Goal: Transaction & Acquisition: Purchase product/service

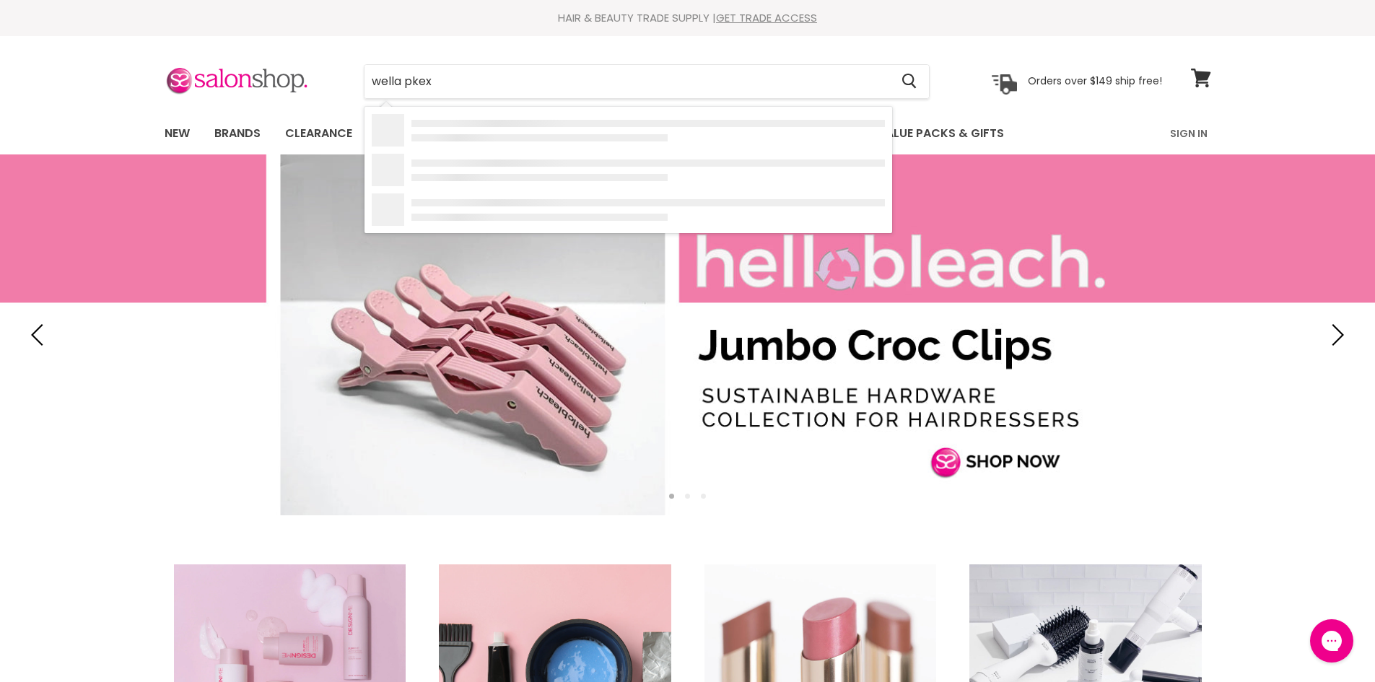
type input "wella pkex"
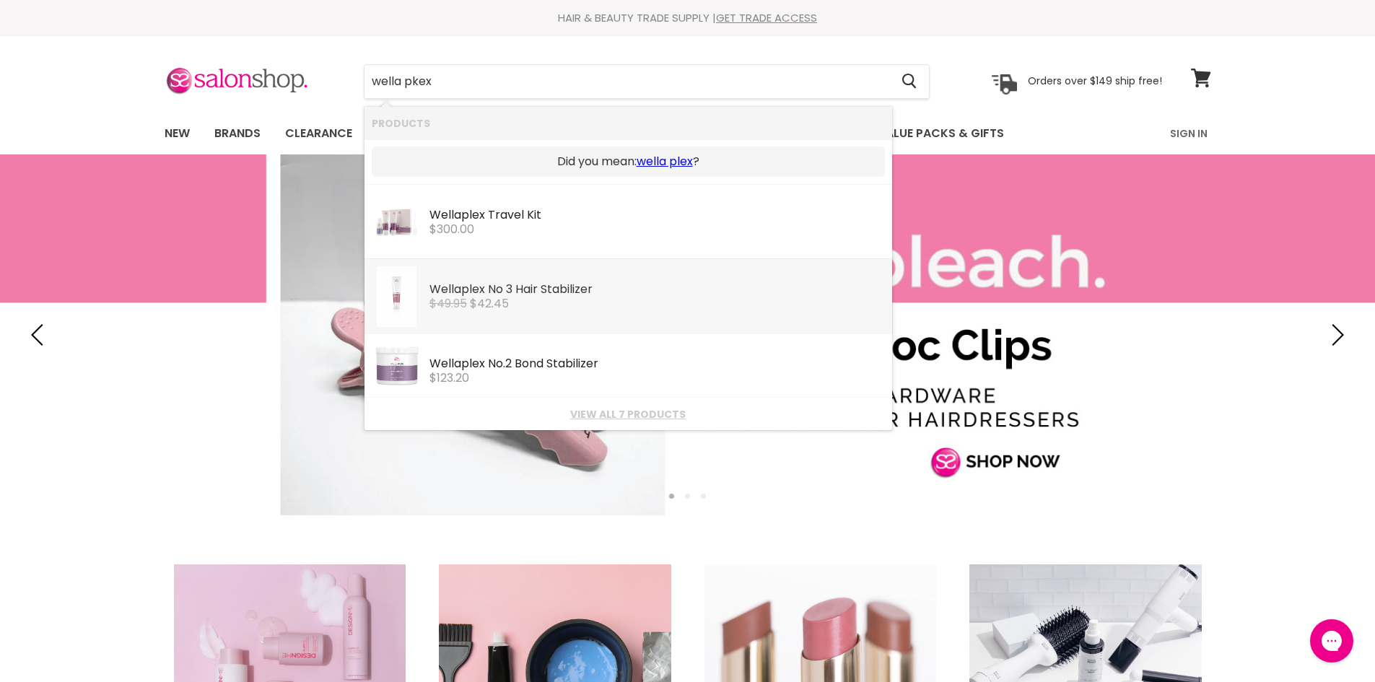
click at [541, 283] on div "Wella plex No 3 Hair Stabilizer" at bounding box center [658, 290] width 456 height 15
